Goal: Information Seeking & Learning: Learn about a topic

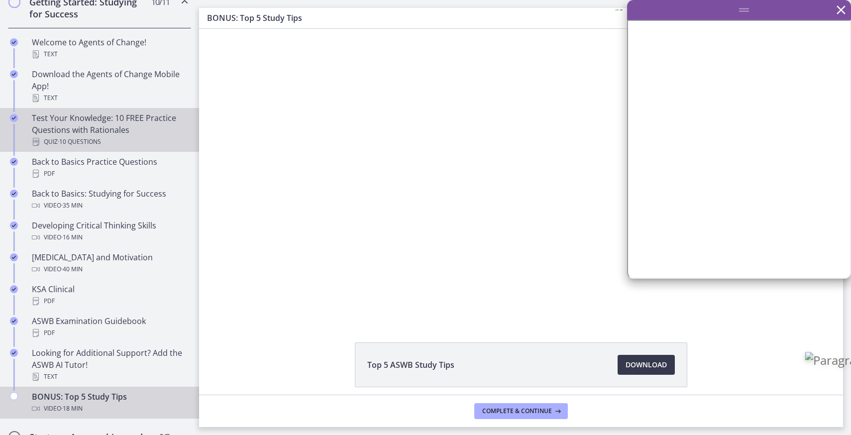
scroll to position [213, 0]
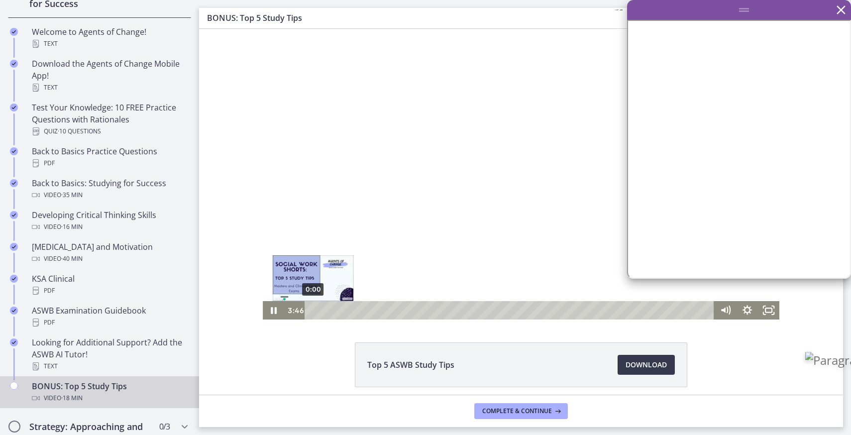
click at [313, 310] on div "0:00" at bounding box center [511, 310] width 397 height 18
click at [274, 308] on icon "Play Video" at bounding box center [274, 310] width 5 height 7
click at [442, 224] on div at bounding box center [521, 174] width 517 height 291
click at [462, 227] on div at bounding box center [521, 174] width 517 height 291
click at [274, 310] on icon "Pause" at bounding box center [273, 310] width 21 height 18
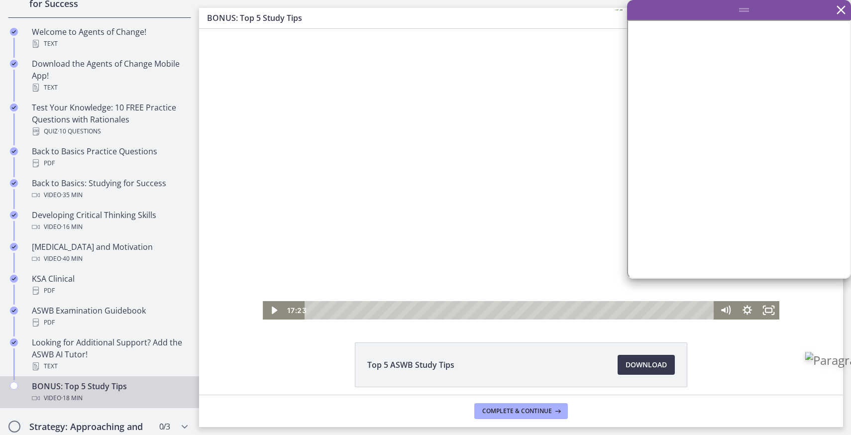
click at [513, 190] on div at bounding box center [521, 174] width 517 height 291
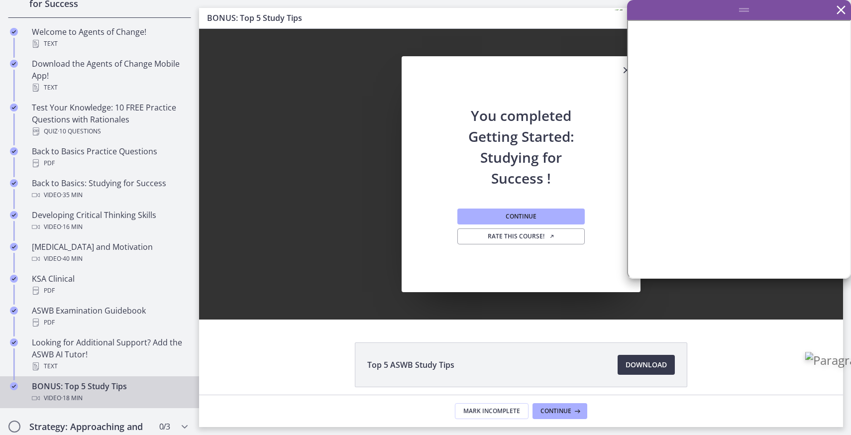
scroll to position [0, 0]
click at [515, 215] on span "Continue" at bounding box center [521, 217] width 31 height 8
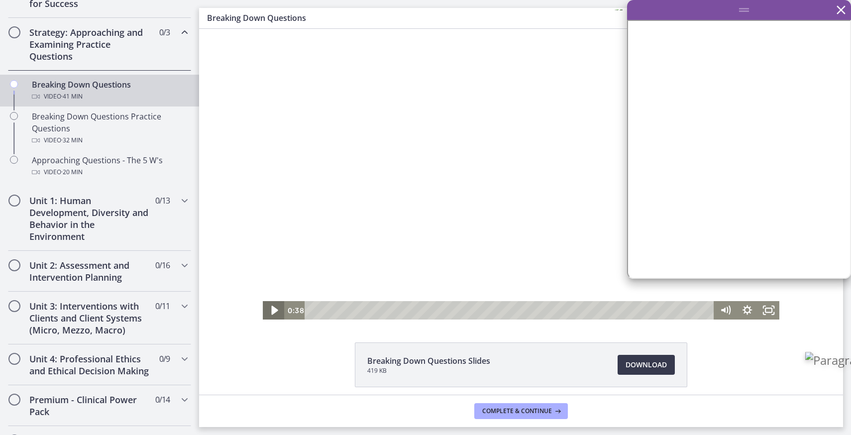
click at [274, 309] on icon "Play Video" at bounding box center [274, 310] width 6 height 9
click at [263, 301] on button "Pause" at bounding box center [273, 310] width 21 height 18
click at [263, 301] on button "Play Video" at bounding box center [273, 310] width 21 height 18
click at [263, 301] on button "Pause" at bounding box center [273, 310] width 21 height 18
